Goal: Register for event/course

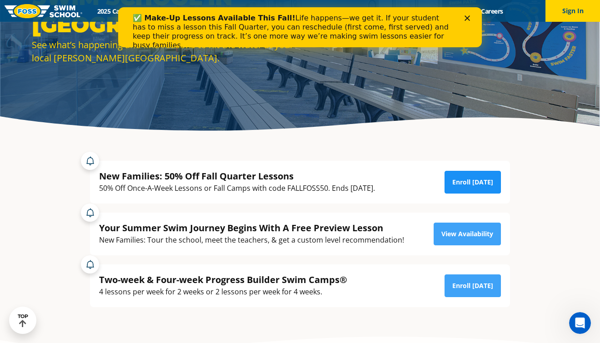
click at [490, 188] on link "Enroll Today" at bounding box center [473, 182] width 56 height 23
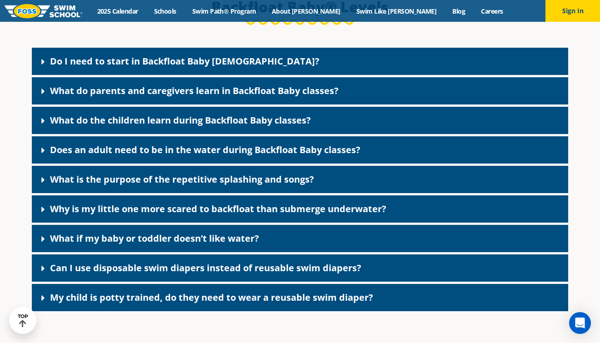
click at [145, 67] on link "Do I need to start in Backfloat Baby 1?" at bounding box center [185, 61] width 270 height 12
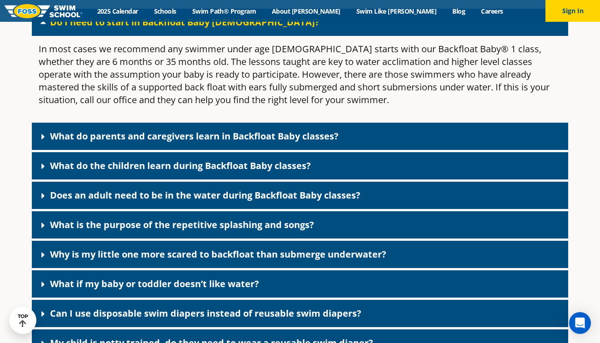
scroll to position [2036, 0]
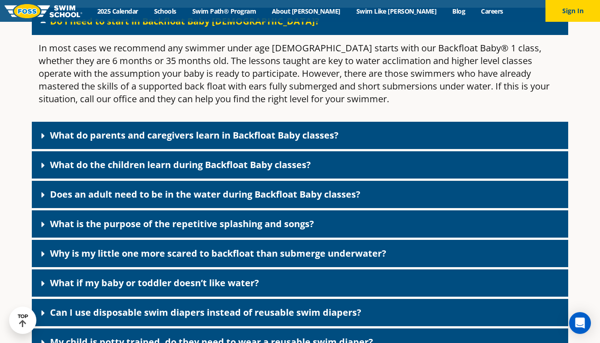
click at [193, 141] on link "What do parents and caregivers learn in Backfloat Baby classes?" at bounding box center [194, 135] width 289 height 12
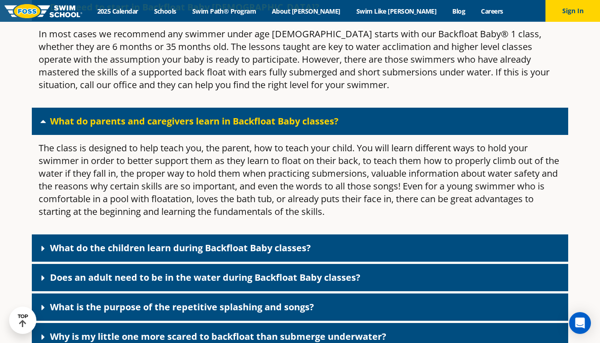
scroll to position [2054, 0]
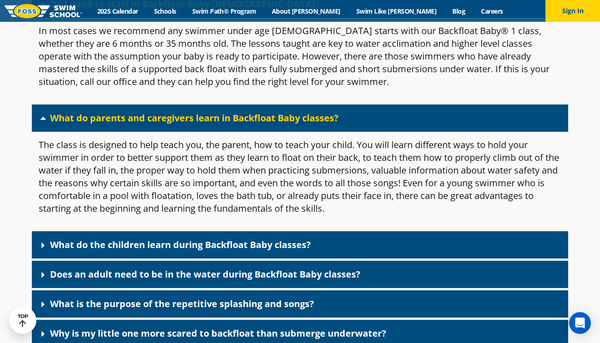
click at [219, 251] on link "What do the children learn during Backfloat Baby classes?" at bounding box center [180, 245] width 261 height 12
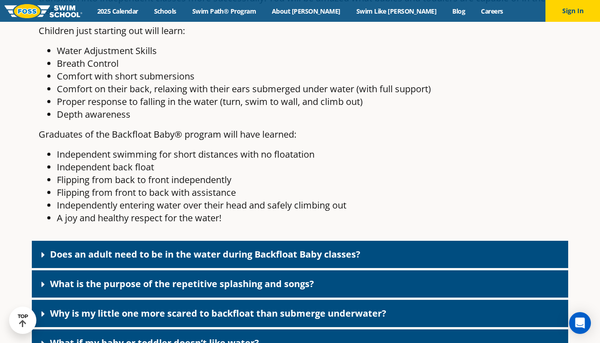
scroll to position [2360, 0]
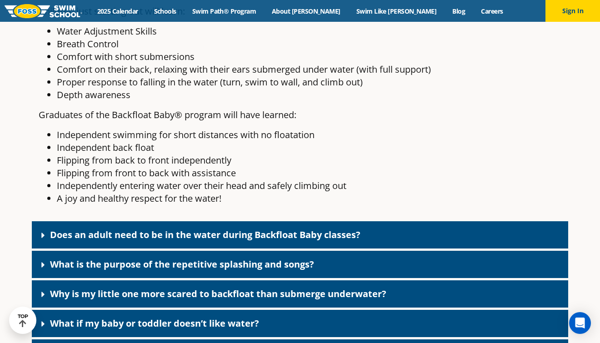
click at [218, 241] on link "Does an adult need to be in the water during Backfloat Baby classes?" at bounding box center [205, 235] width 311 height 12
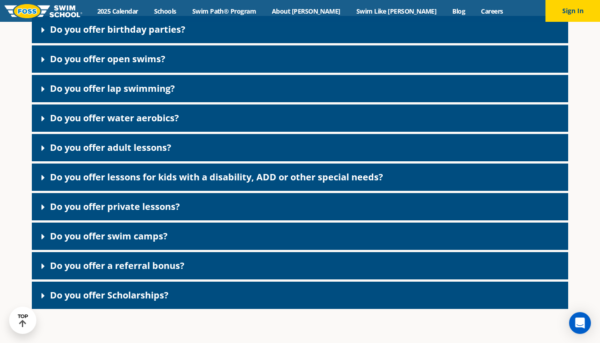
scroll to position [1653, 0]
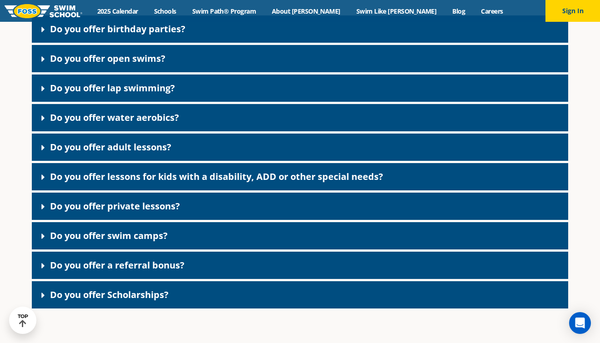
click at [198, 220] on div "Do you offer private lessons?" at bounding box center [300, 206] width 537 height 27
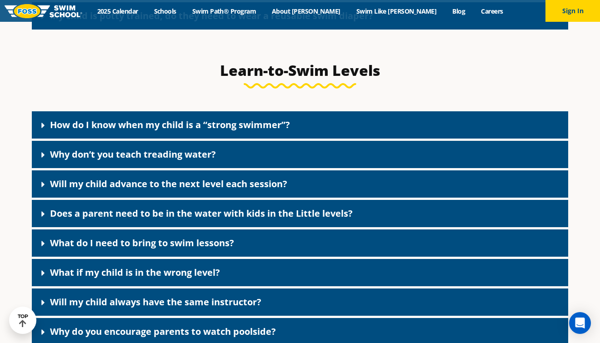
scroll to position [2889, 0]
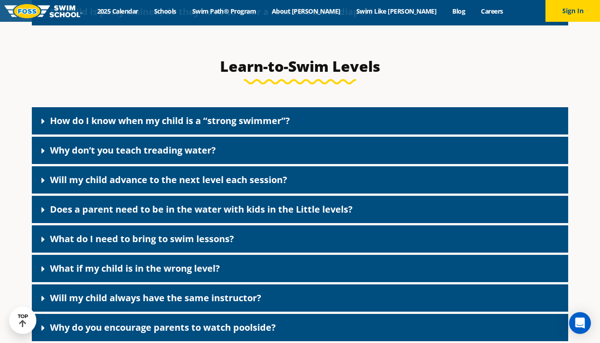
click at [198, 216] on link "Does a parent need to be in the water with kids in the Little levels?" at bounding box center [201, 209] width 303 height 12
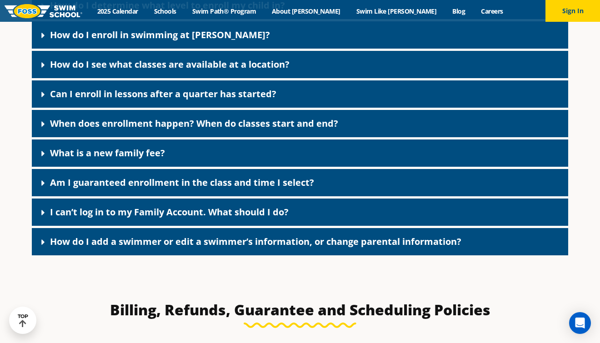
scroll to position [448, 0]
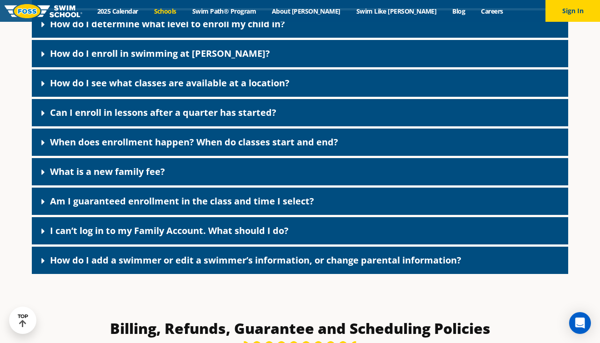
click at [184, 10] on link "Schools" at bounding box center [165, 11] width 38 height 9
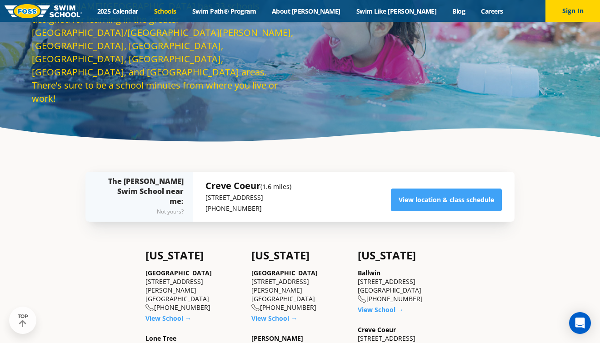
scroll to position [102, 0]
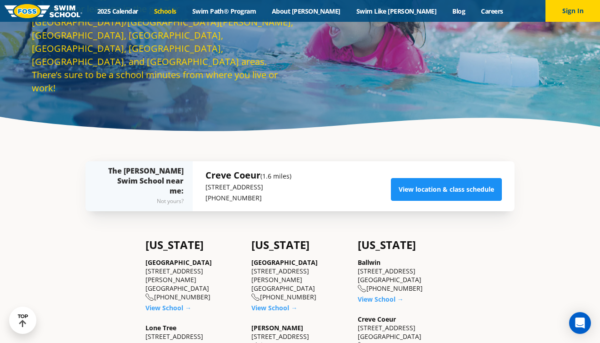
click at [490, 196] on link "View location & class schedule" at bounding box center [446, 189] width 111 height 23
click at [446, 188] on link "View location & class schedule" at bounding box center [446, 189] width 111 height 23
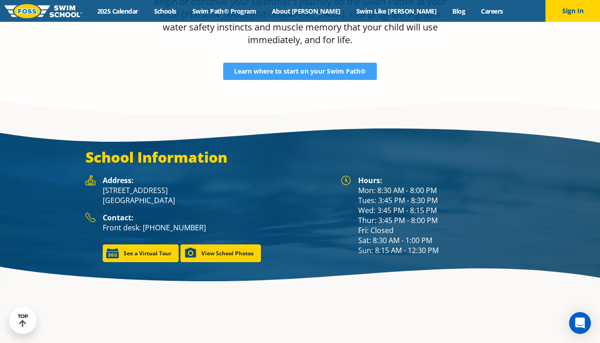
scroll to position [1128, 0]
